Goal: Task Accomplishment & Management: Complete application form

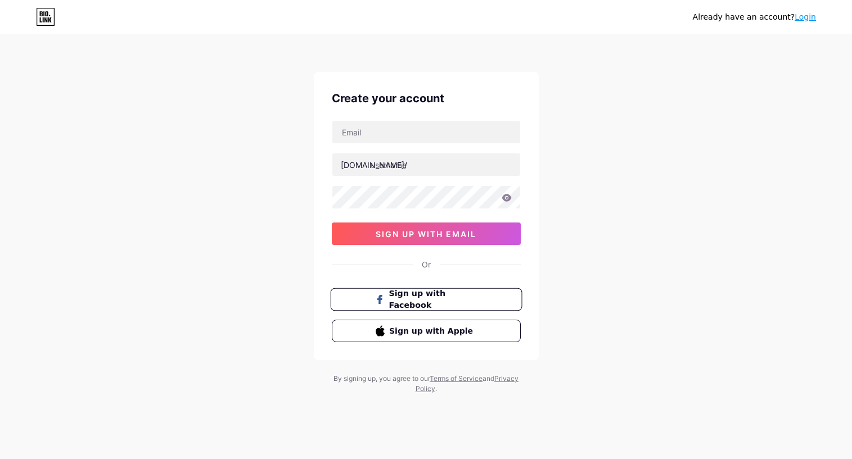
click at [434, 304] on span "Sign up with Facebook" at bounding box center [433, 300] width 88 height 24
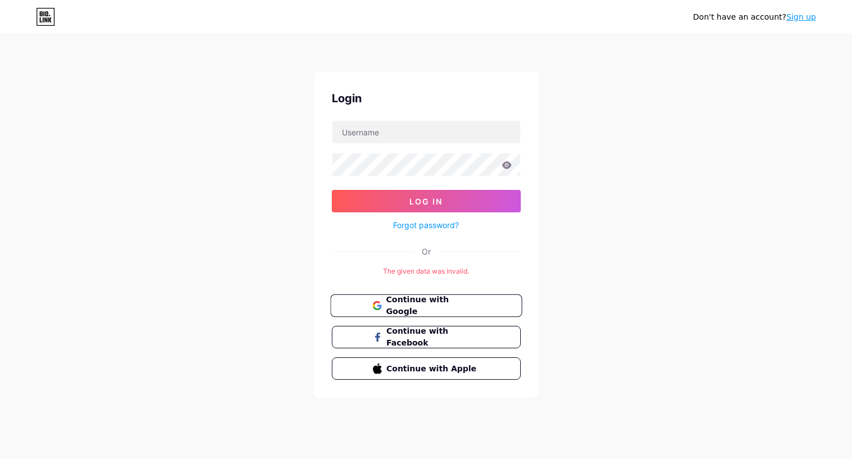
click at [438, 306] on span "Continue with Google" at bounding box center [433, 306] width 94 height 24
